Goal: Complete application form

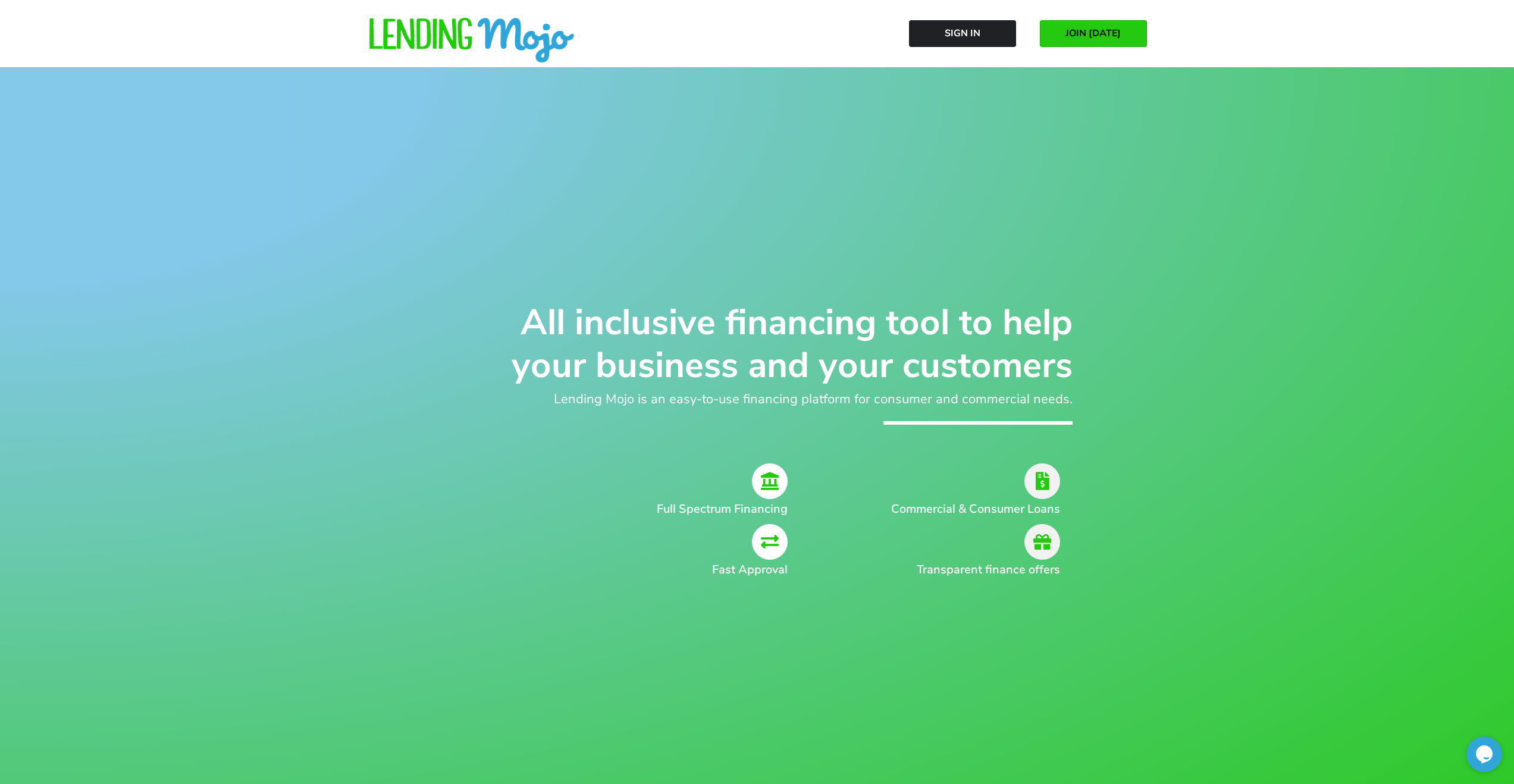
click at [1103, 33] on span "JOIN [DATE]" at bounding box center [1093, 34] width 55 height 11
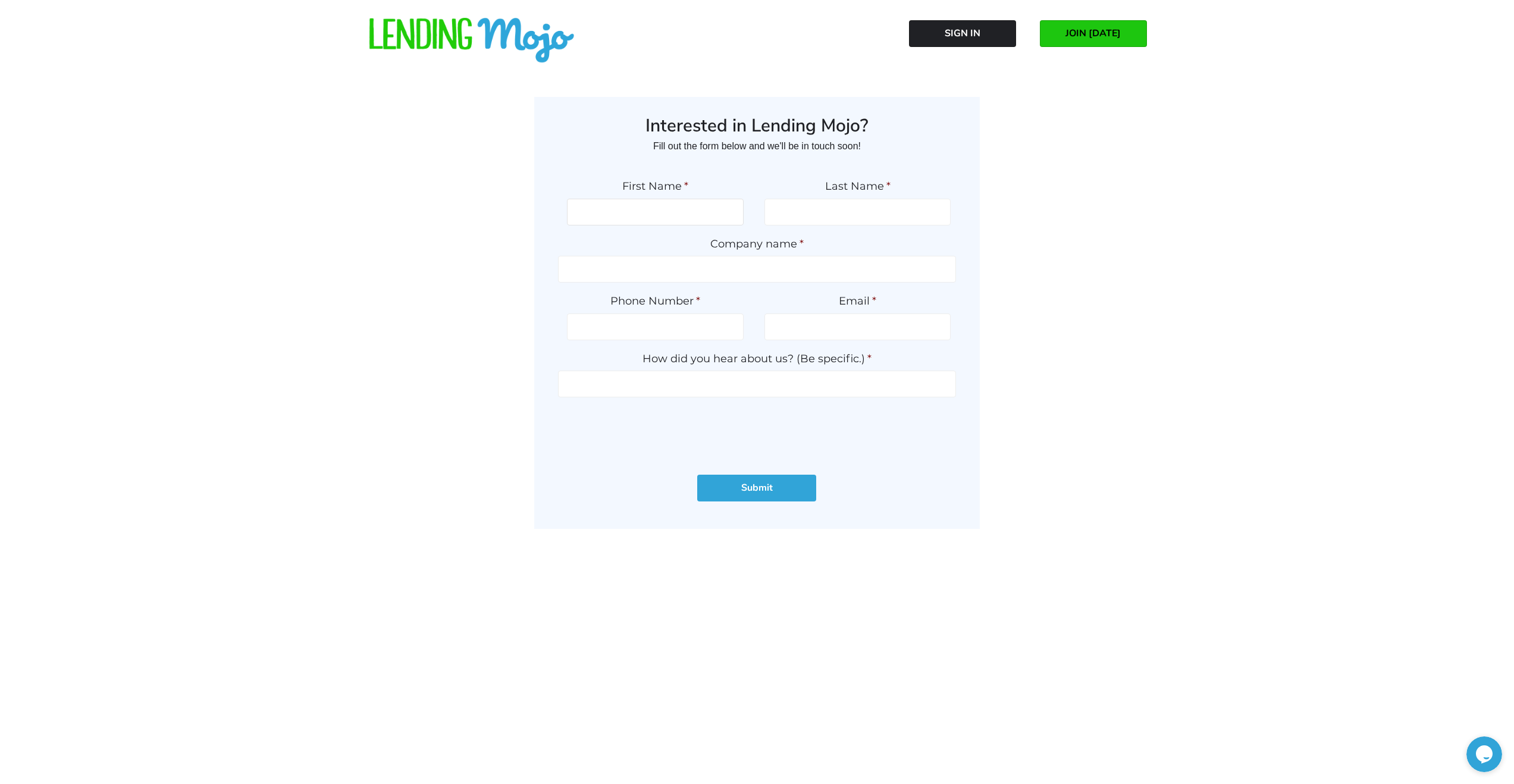
click at [644, 213] on input "First Name *" at bounding box center [655, 212] width 177 height 27
type input "Daniel"
type input "Watt"
type input "2159047912"
type input "eli@carspotpa.com"
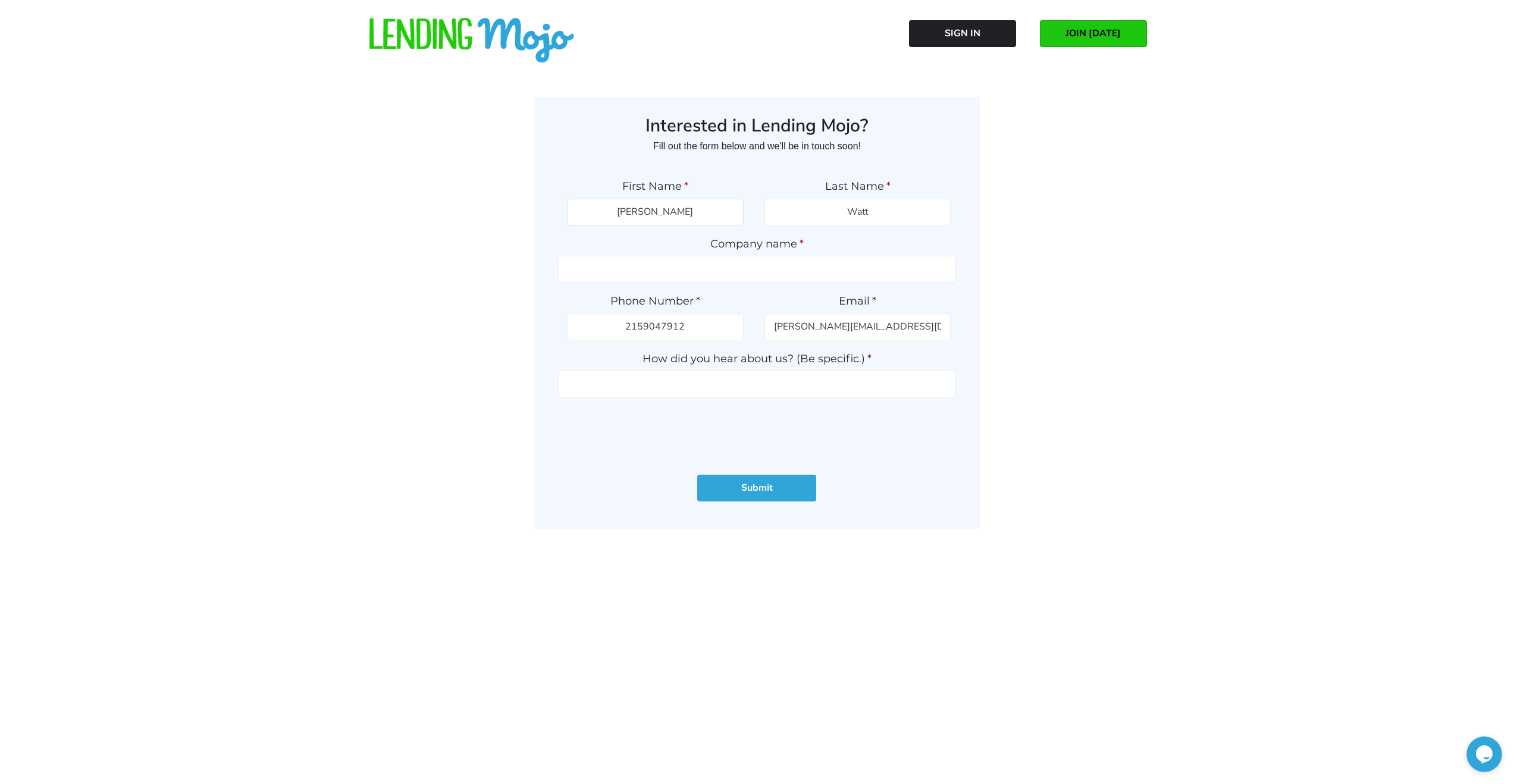
type input "(215) 904-7912"
click at [681, 271] on input "Company name *" at bounding box center [757, 269] width 398 height 27
type input "CarSpot Inc"
type input "(215) 904-7912"
click at [777, 366] on li "How did you hear about us? (Be specific.) *" at bounding box center [757, 374] width 398 height 45
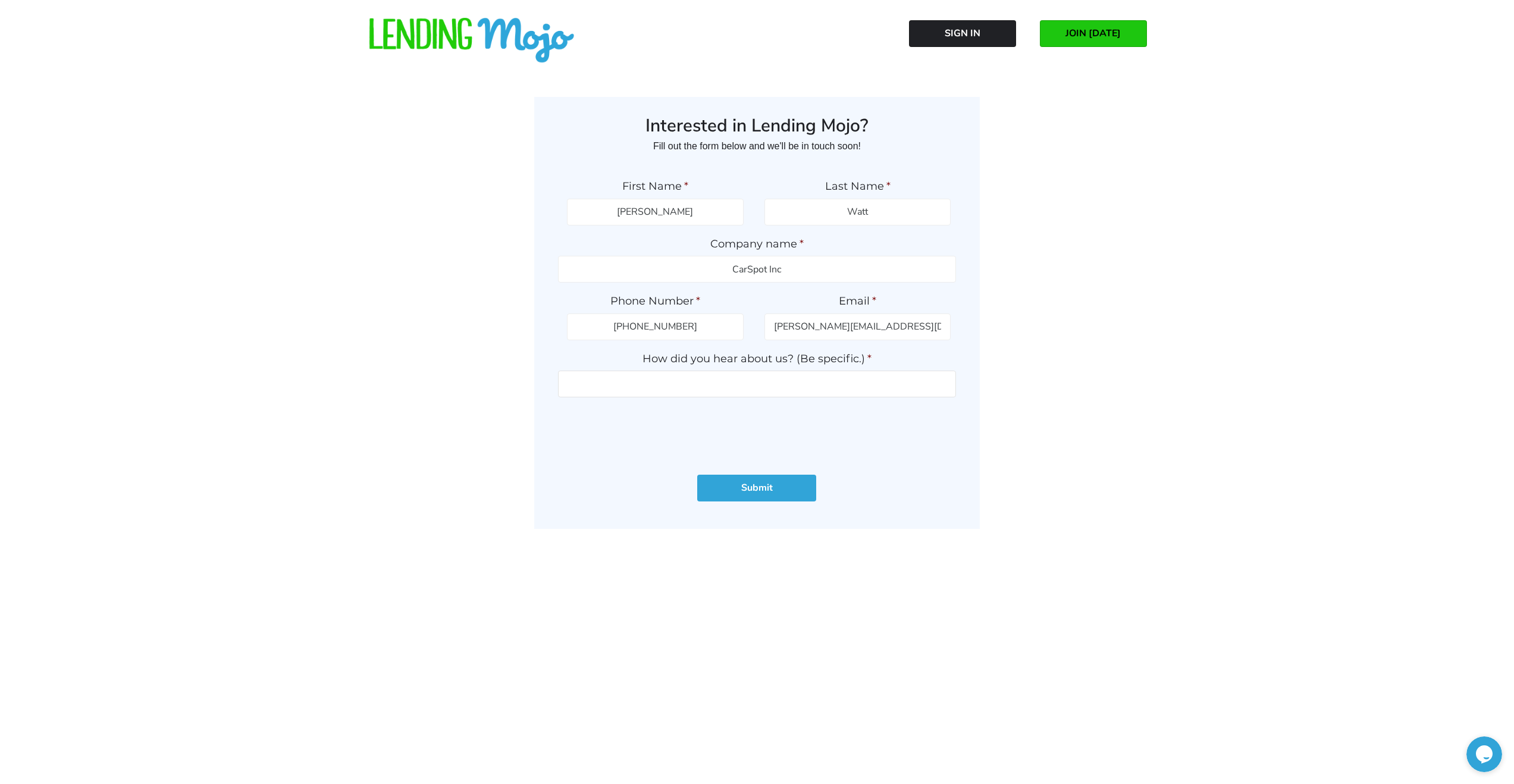
click at [669, 374] on input "How did you hear about us? (Be specific.) *" at bounding box center [757, 384] width 398 height 27
type input "email"
click at [760, 490] on input "Submit" at bounding box center [757, 488] width 119 height 27
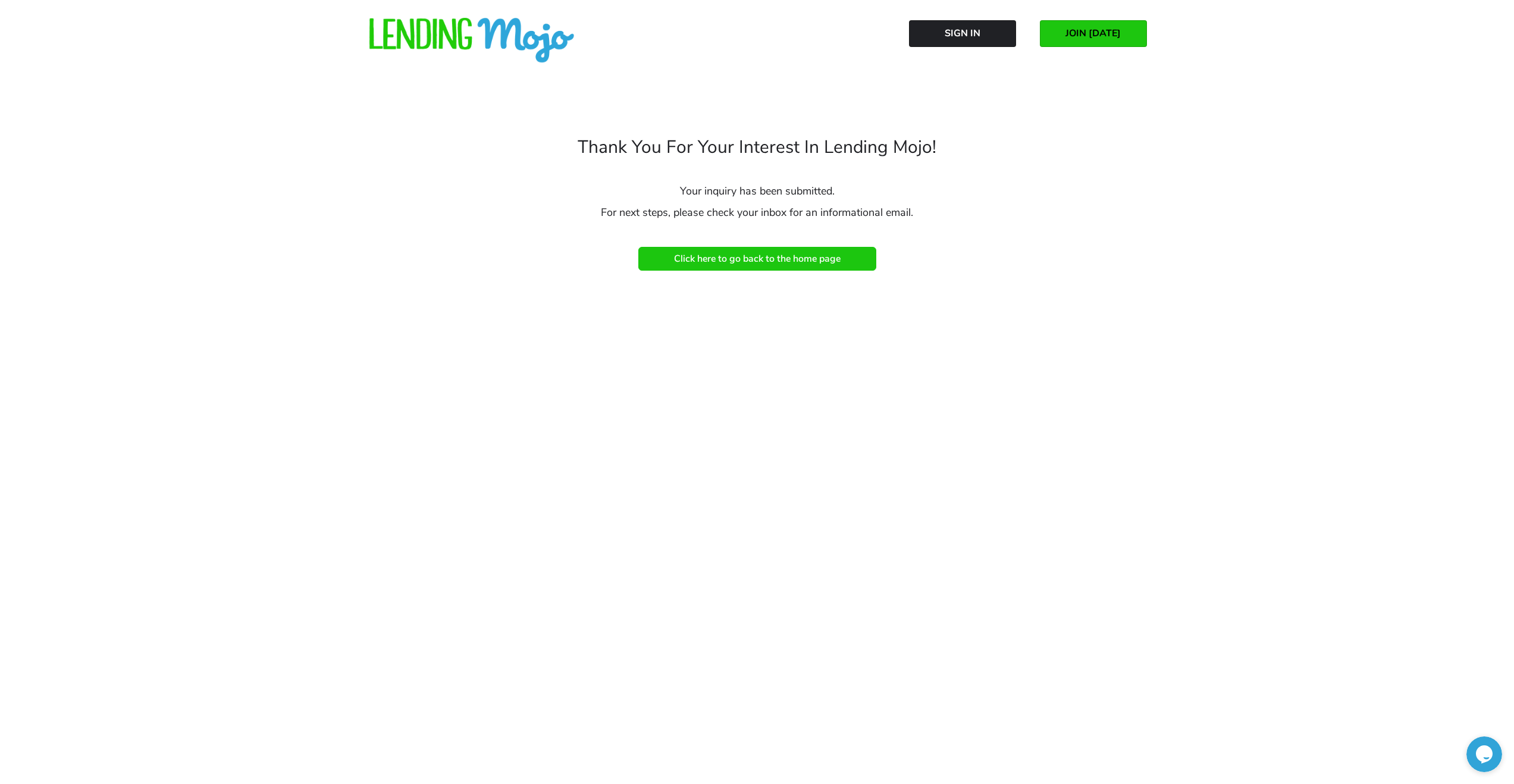
click at [712, 259] on span "Click here to go back to the home page" at bounding box center [757, 259] width 167 height 11
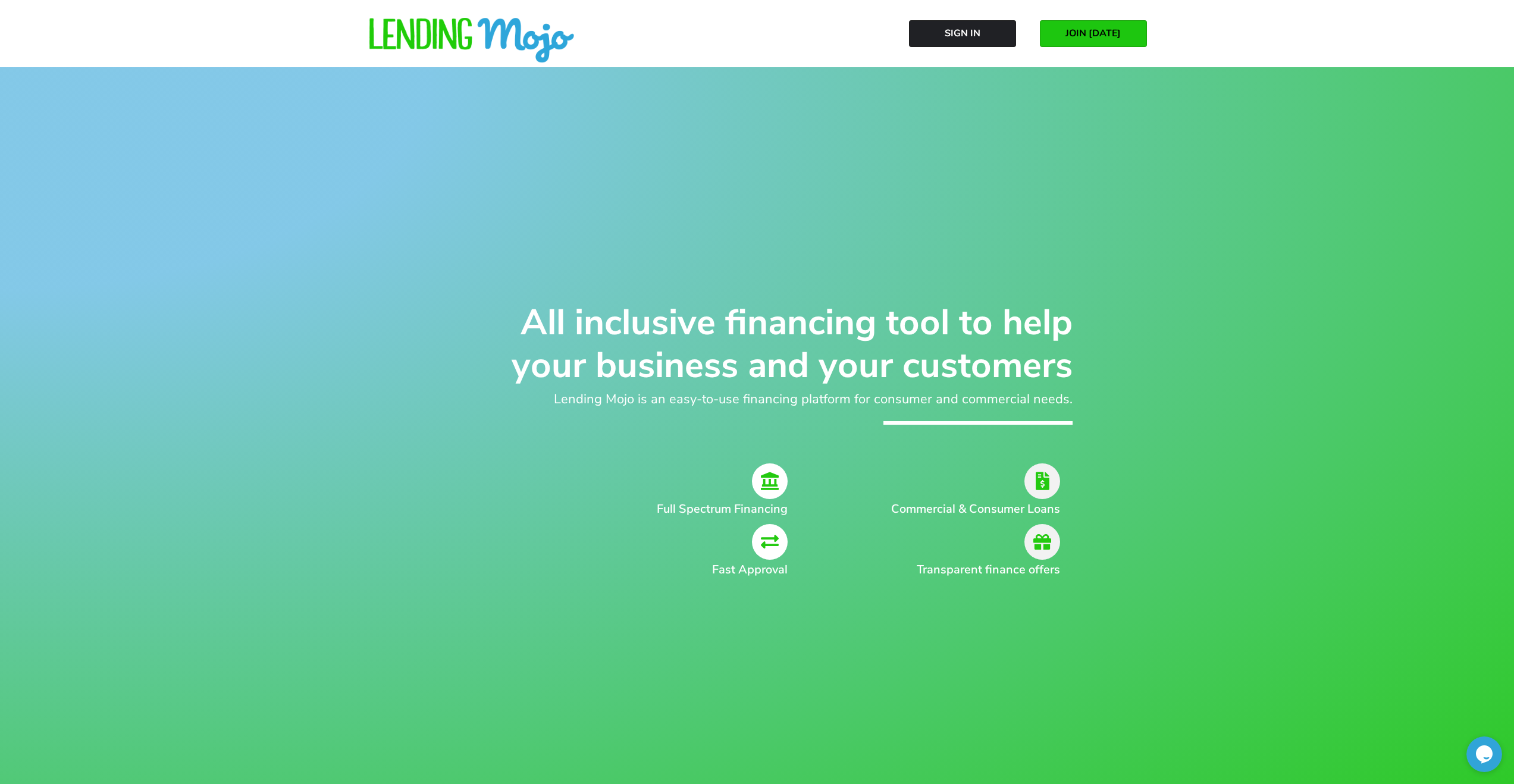
click at [773, 492] on icon at bounding box center [769, 481] width 36 height 36
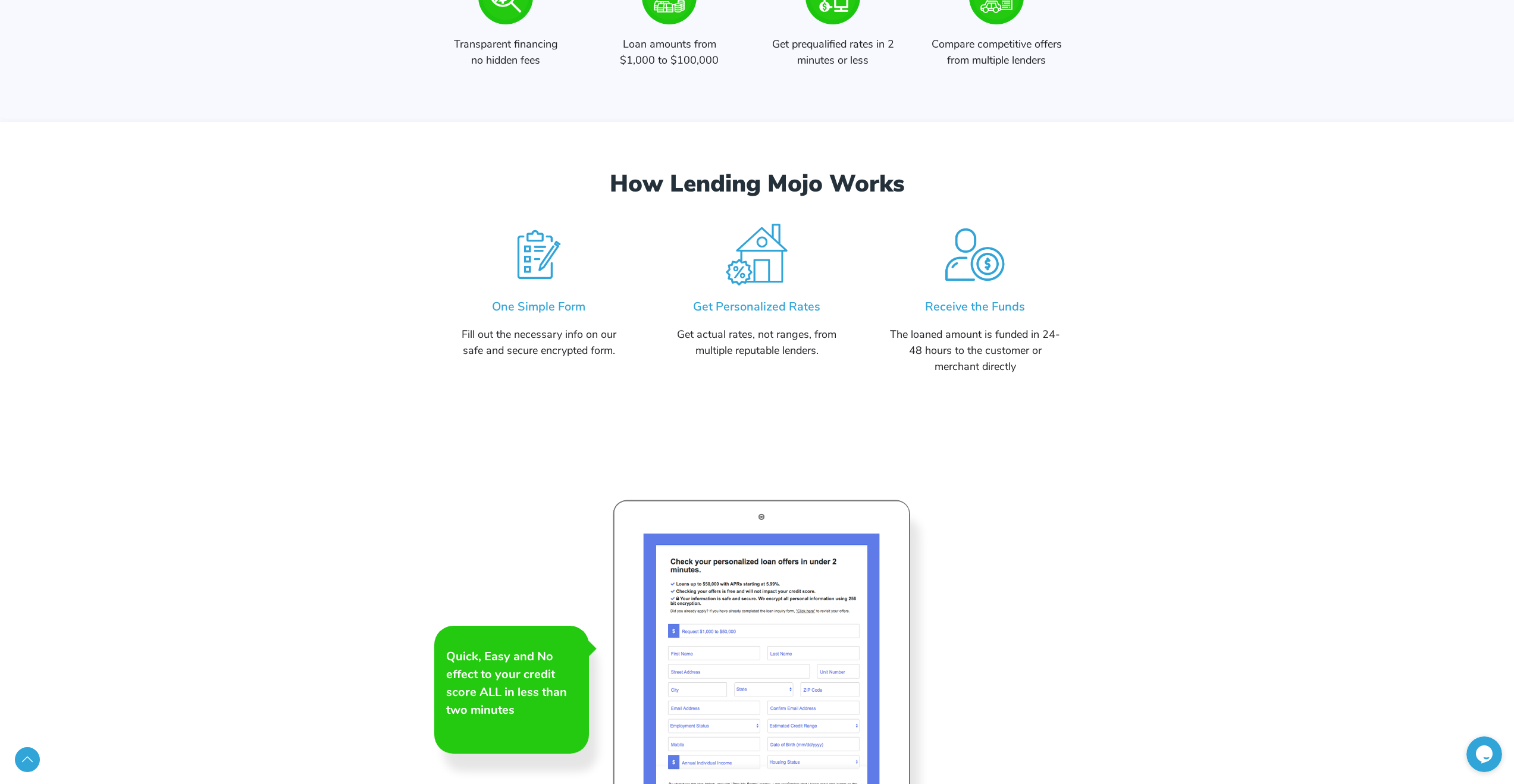
scroll to position [1751, 0]
